Goal: Information Seeking & Learning: Learn about a topic

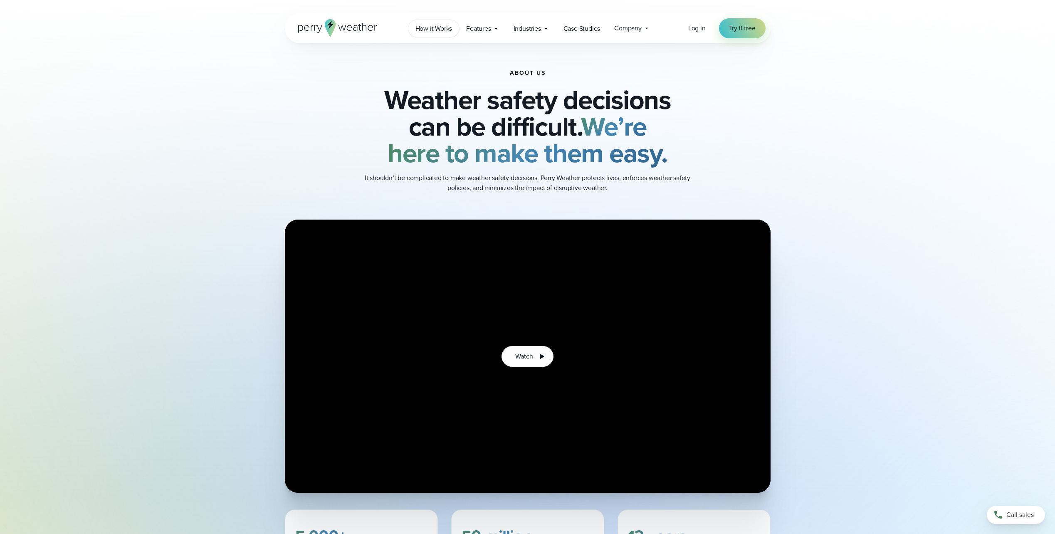
click at [444, 31] on span "How it Works" at bounding box center [434, 29] width 37 height 10
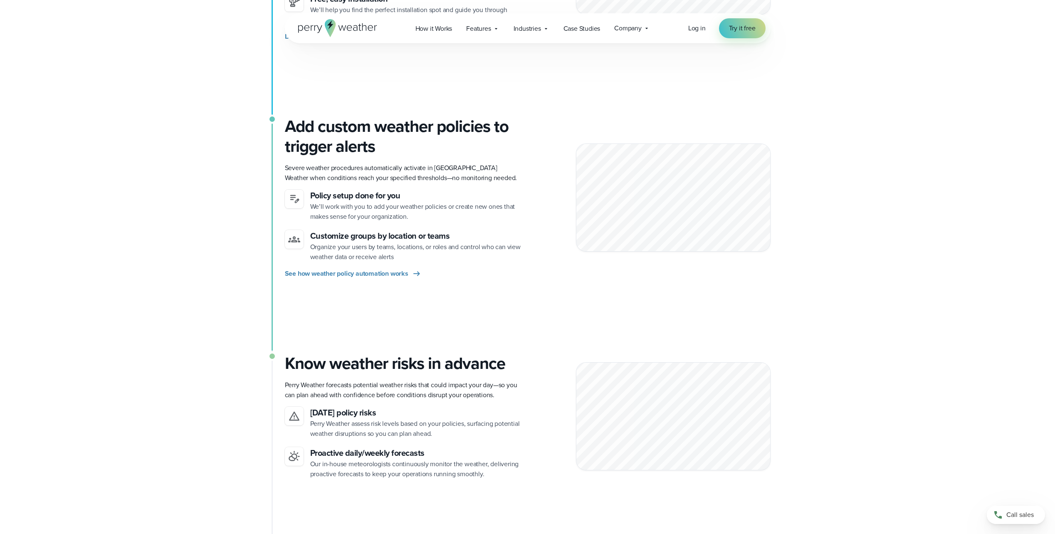
scroll to position [333, 0]
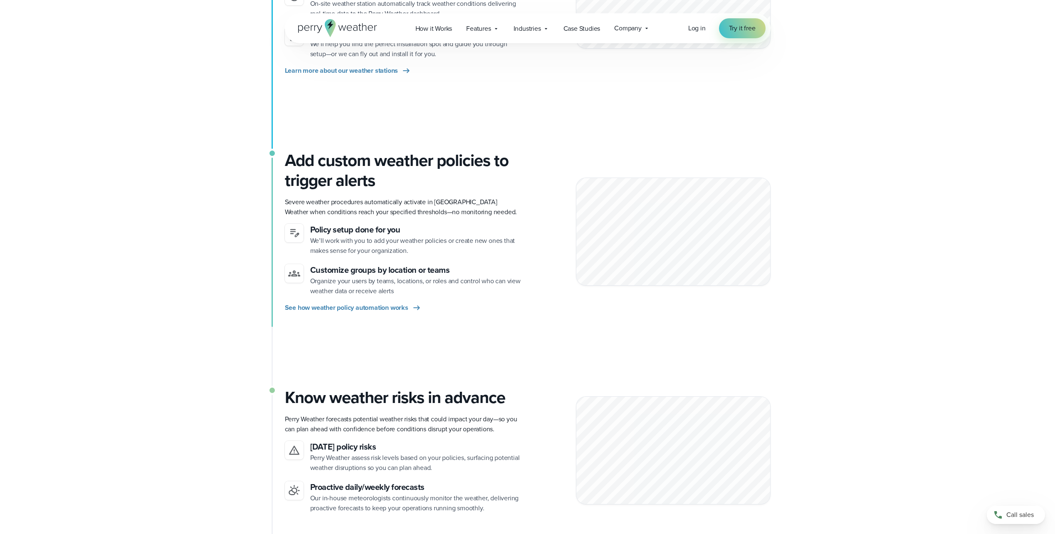
click at [580, 229] on div at bounding box center [673, 232] width 195 height 108
